Goal: Task Accomplishment & Management: Manage account settings

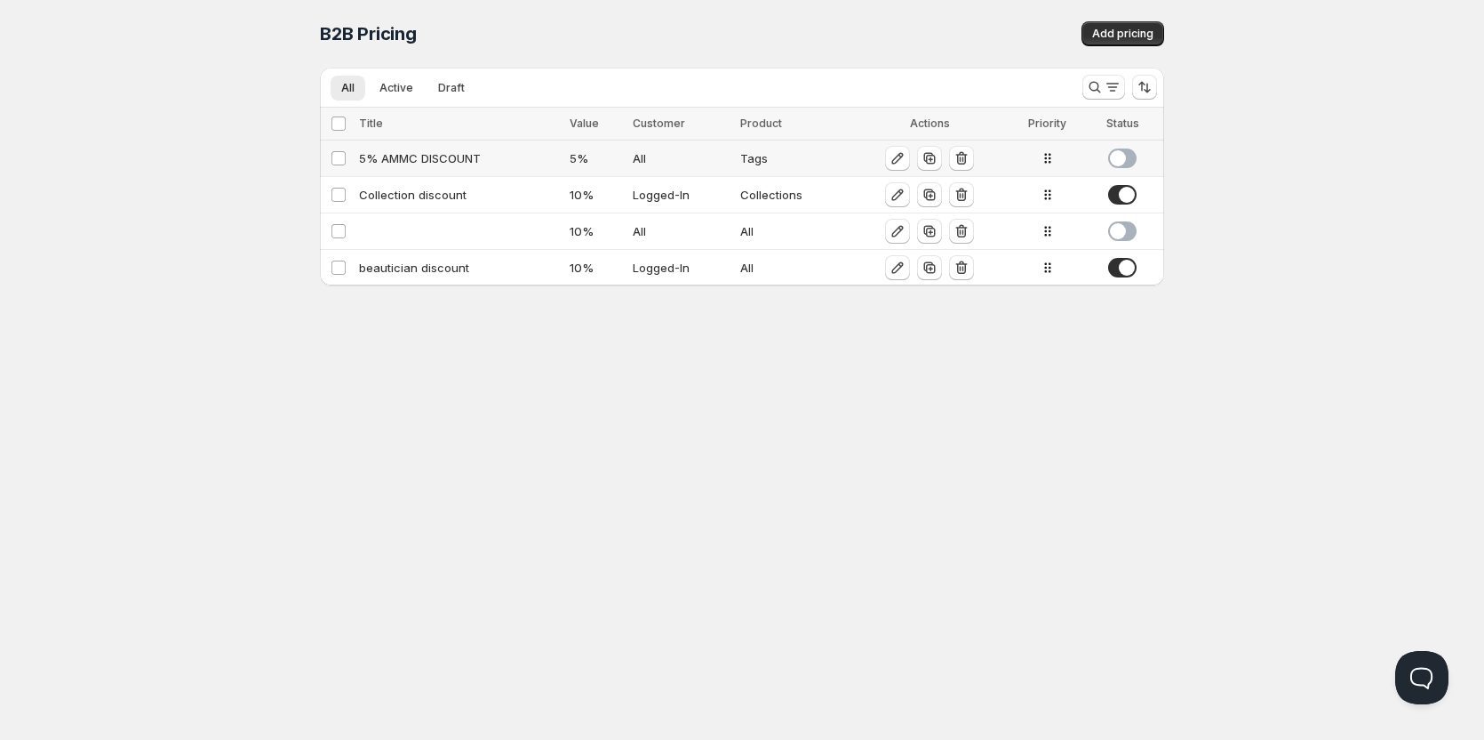
click at [452, 164] on div "5% AMMC DISCOUNT" at bounding box center [459, 158] width 200 height 18
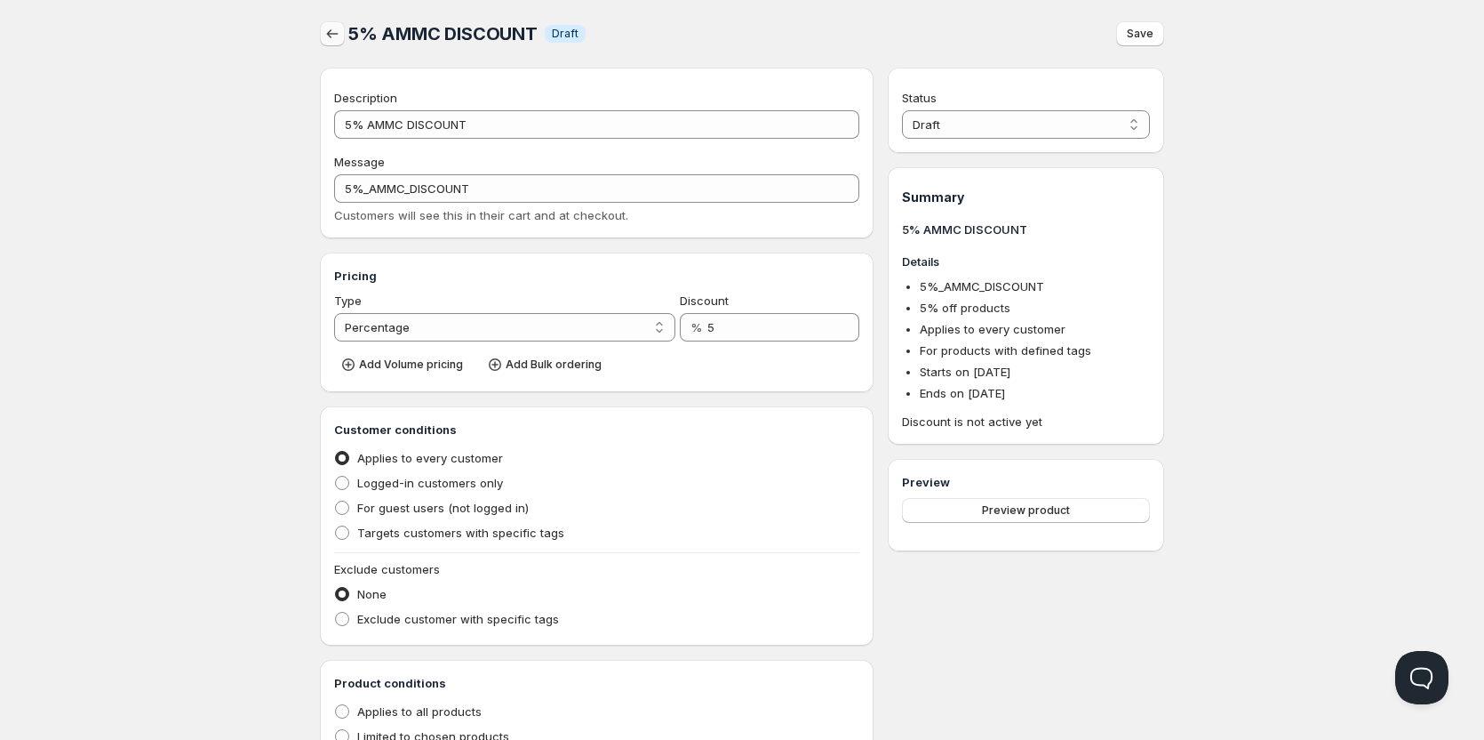
click at [329, 28] on icon "button" at bounding box center [333, 34] width 18 height 18
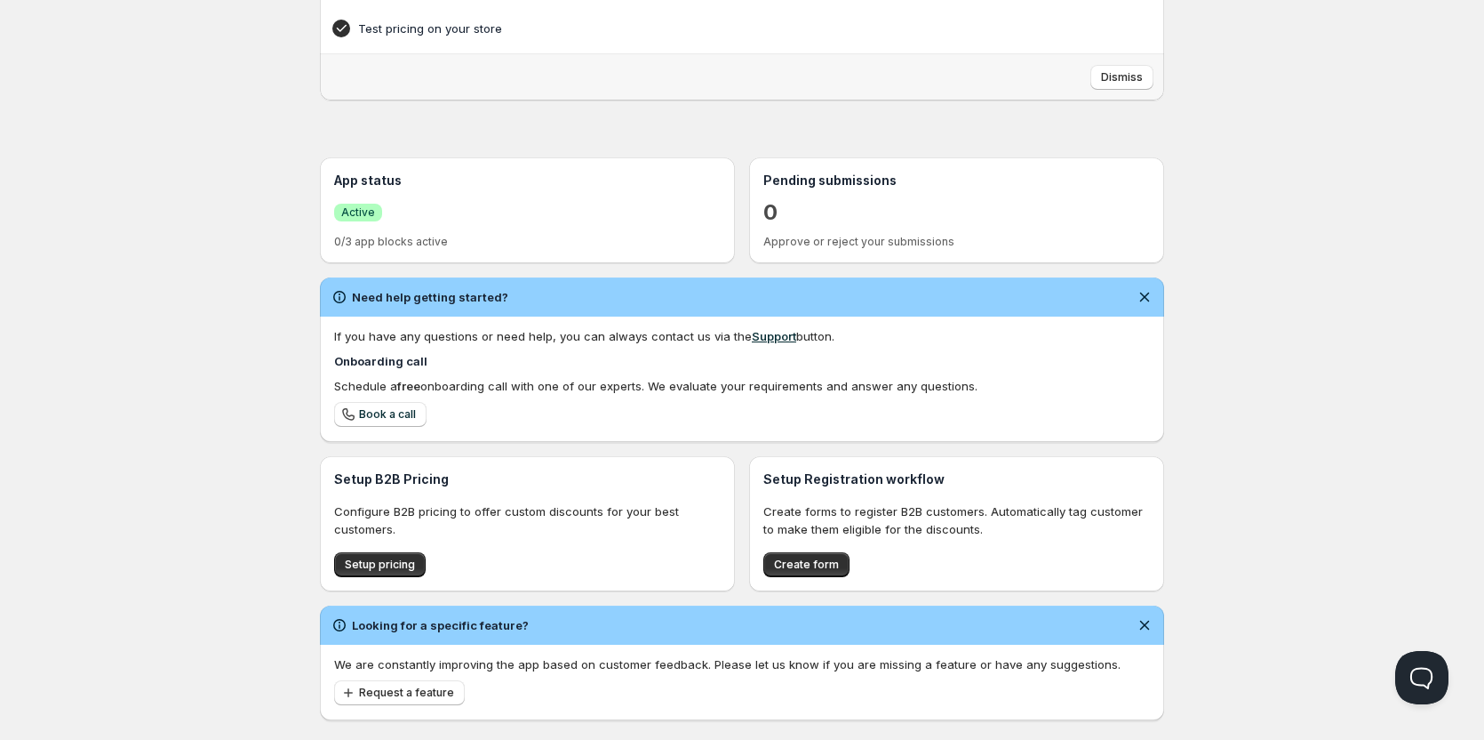
scroll to position [267, 0]
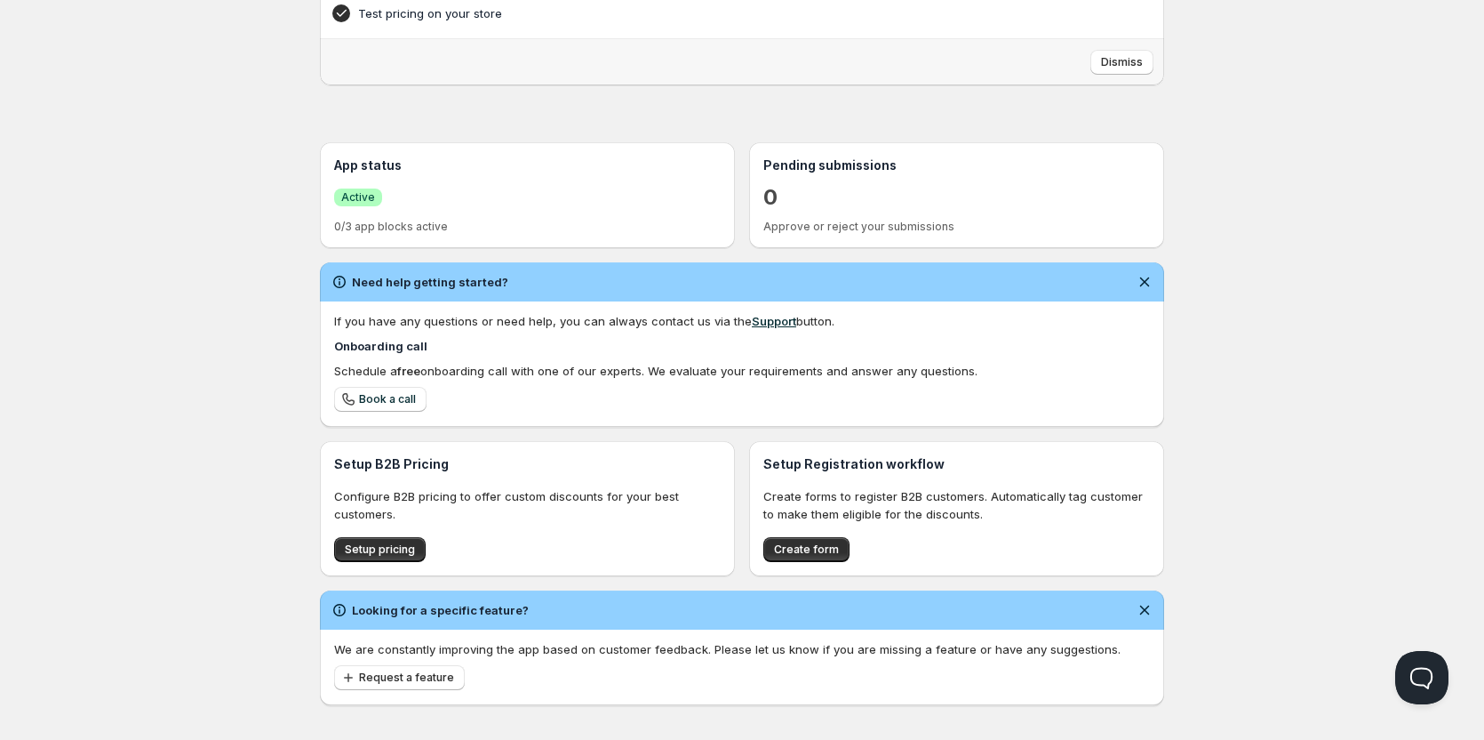
drag, startPoint x: 56, startPoint y: 437, endPoint x: -163, endPoint y: 395, distance: 222.8
click at [0, 395] on html "Home Pricing Price lists Forms Submissions Settings Features Plans Home. This p…" at bounding box center [742, 241] width 1484 height 1016
click at [63, 354] on div "Home Pricing Price lists Forms Submissions Settings Features Plans Home. This p…" at bounding box center [742, 241] width 1484 height 1016
